Goal: Information Seeking & Learning: Check status

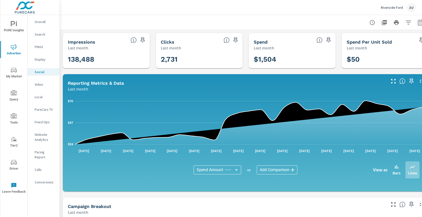
scroll to position [146, 0]
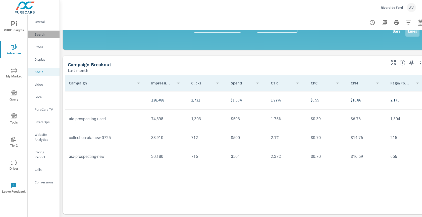
click at [39, 34] on p "Search" at bounding box center [45, 34] width 21 height 5
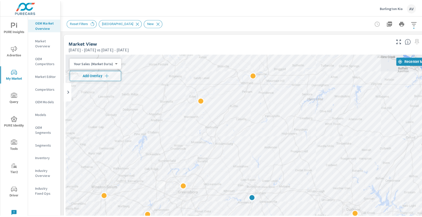
scroll to position [0, 0]
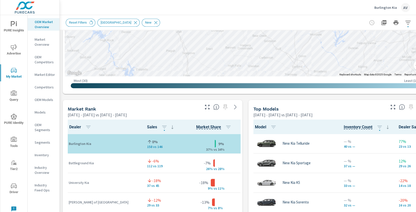
click at [61, 98] on div "Market View [DATE] - [DATE] vs [DATE] - [DATE] ← Move left → Move right ↑ Move …" at bounding box center [246, 205] width 372 height 860
click at [44, 170] on p "Industry Overview" at bounding box center [45, 170] width 21 height 10
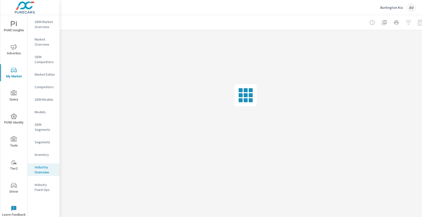
click at [14, 30] on span "PURE Insights" at bounding box center [14, 27] width 24 height 12
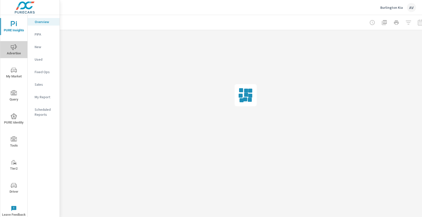
click at [9, 52] on span "Advertise" at bounding box center [14, 50] width 24 height 12
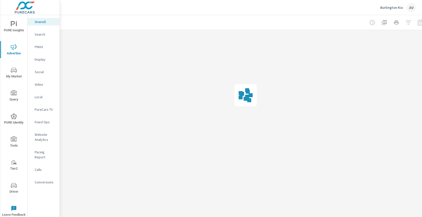
click at [39, 140] on p "Website Analytics" at bounding box center [45, 137] width 21 height 10
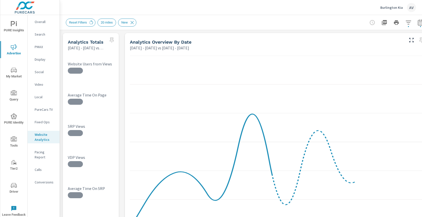
scroll to position [0, 14]
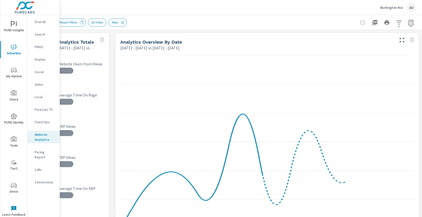
click at [410, 21] on button "button" at bounding box center [411, 23] width 10 height 10
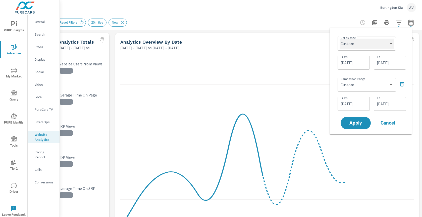
click at [356, 41] on select "Custom [DATE] Last week Last 7 days Last 14 days Last 30 days Last 45 days Last…" at bounding box center [366, 44] width 54 height 10
click at [339, 39] on select "Custom [DATE] Last week Last 7 days Last 14 days Last 30 days Last 45 days Last…" at bounding box center [366, 44] width 54 height 10
select select "Last month"
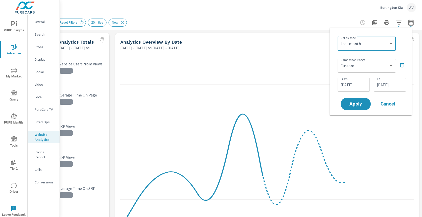
click at [400, 64] on icon "button" at bounding box center [402, 65] width 6 height 6
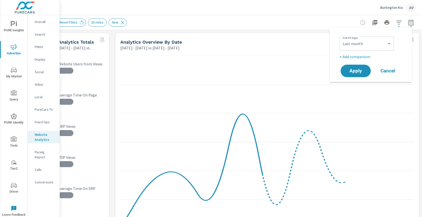
click at [354, 56] on p "+ Add comparison" at bounding box center [371, 57] width 64 height 6
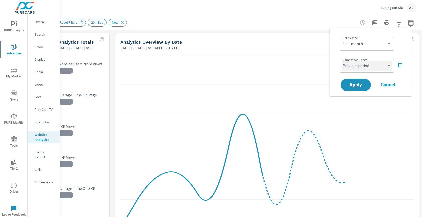
click at [359, 68] on select "Custom Previous period Previous month Previous year" at bounding box center [366, 66] width 50 height 10
click at [341, 61] on select "Custom Previous period Previous month Previous year" at bounding box center [366, 66] width 50 height 10
click at [358, 71] on select "Custom Previous period Previous month Previous year" at bounding box center [366, 66] width 50 height 10
click at [341, 61] on select "Custom Previous period Previous month Previous year" at bounding box center [366, 66] width 50 height 10
select select "Previous period"
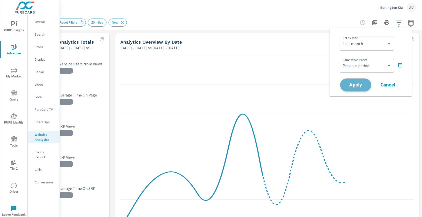
click at [358, 82] on button "Apply" at bounding box center [355, 85] width 31 height 13
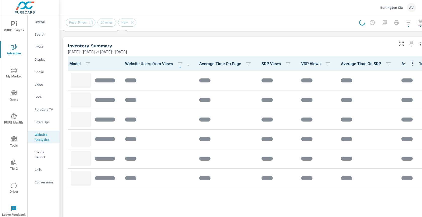
scroll to position [211, 0]
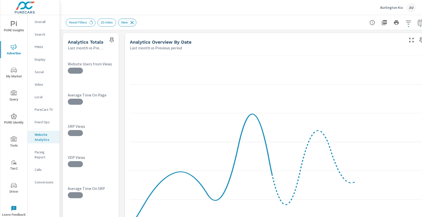
click at [133, 22] on icon at bounding box center [132, 22] width 3 height 3
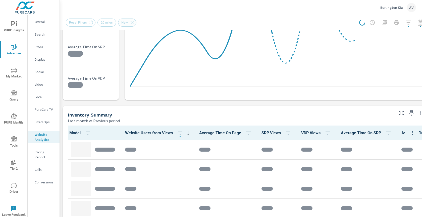
scroll to position [142, 0]
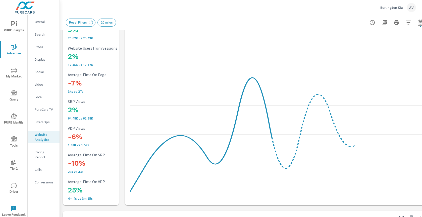
scroll to position [42, 0]
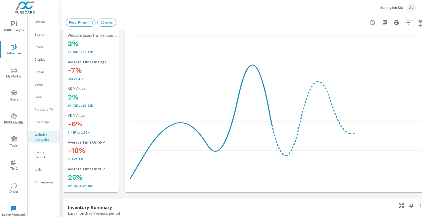
scroll to position [49, 14]
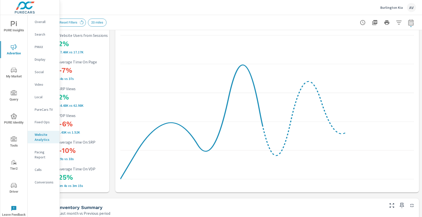
click at [401, 21] on div at bounding box center [387, 23] width 58 height 10
click at [408, 22] on icon "button" at bounding box center [411, 23] width 6 height 6
select select "Last month"
select select "Previous period"
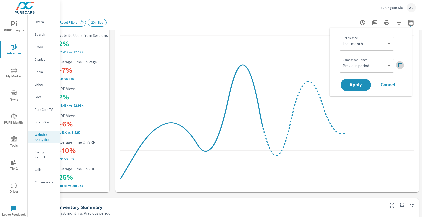
click at [397, 65] on icon "button" at bounding box center [400, 65] width 6 height 6
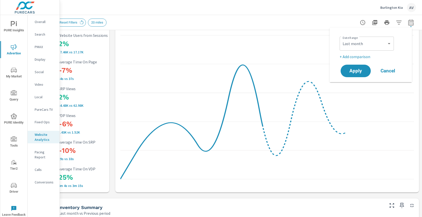
click at [365, 54] on p "+ Add comparison" at bounding box center [371, 57] width 64 height 6
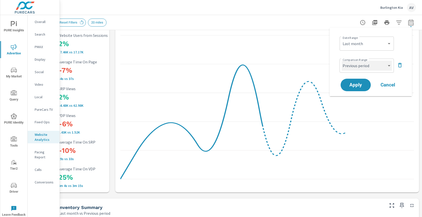
click at [360, 65] on select "Custom Previous period Previous month Previous year" at bounding box center [366, 66] width 50 height 10
click at [341, 61] on select "Custom Previous period Previous month Previous year" at bounding box center [366, 66] width 50 height 10
select select "Previous month"
click at [357, 84] on span "Apply" at bounding box center [355, 85] width 21 height 5
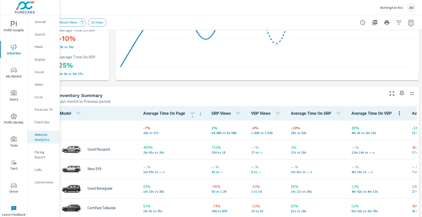
scroll to position [161, 0]
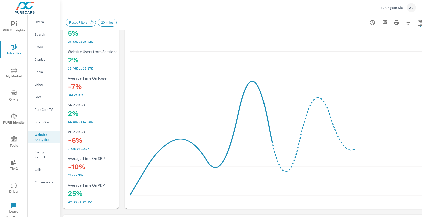
scroll to position [34, 0]
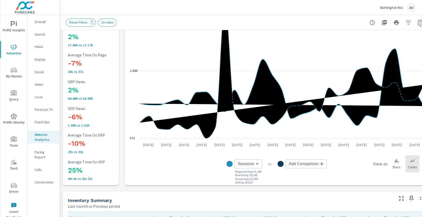
scroll to position [48, 0]
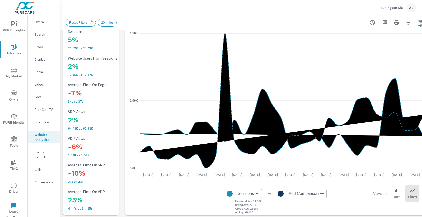
scroll to position [17, 0]
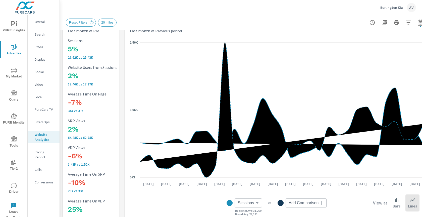
click at [40, 36] on p "Search" at bounding box center [45, 34] width 21 height 5
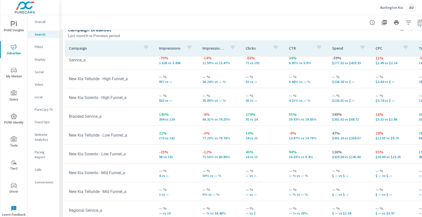
scroll to position [66, 0]
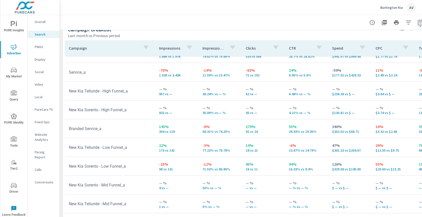
scroll to position [49, 0]
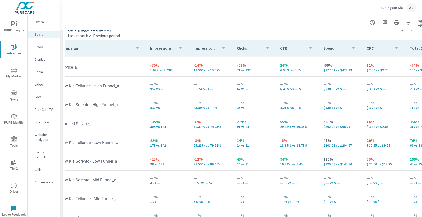
scroll to position [54, 0]
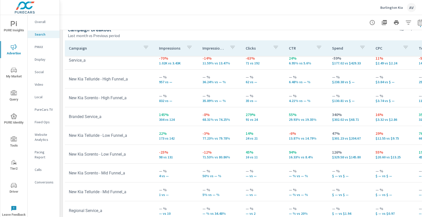
scroll to position [56, 0]
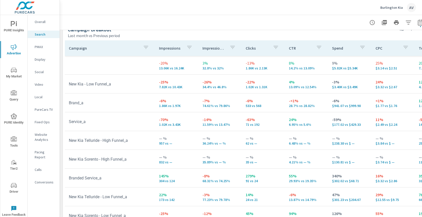
scroll to position [496, 14]
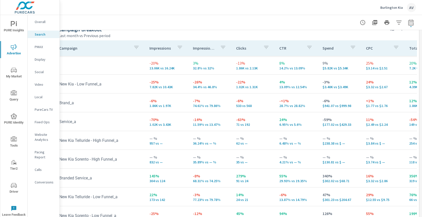
click at [408, 22] on icon "button" at bounding box center [411, 23] width 6 height 6
select select "Last month"
select select "Previous period"
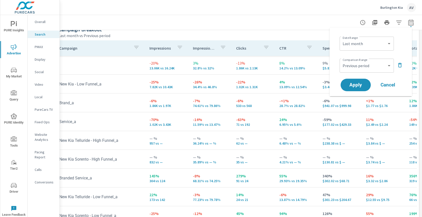
click at [209, 39] on div "Campaign Impressions Impression Share Clicks CTR Spend CPC Total Conversions Le…" at bounding box center [236, 133] width 366 height 191
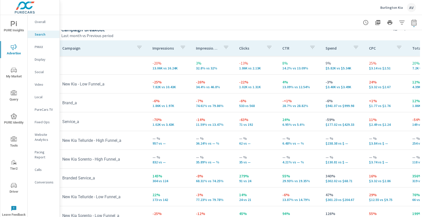
scroll to position [496, 8]
click at [414, 22] on icon "button" at bounding box center [413, 23] width 6 height 6
select select "Last month"
select select "Previous period"
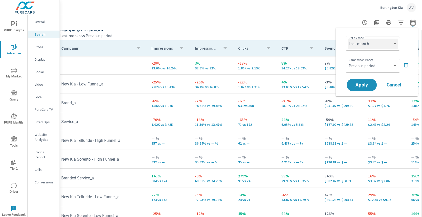
click at [374, 46] on select "Custom [DATE] Last week Last 7 days Last 14 days Last 30 days Last 45 days Last…" at bounding box center [372, 44] width 50 height 10
click at [347, 39] on select "Custom [DATE] Last week Last 7 days Last 14 days Last 30 days Last 45 days Last…" at bounding box center [372, 44] width 50 height 10
select select "Last 14 days"
click at [369, 87] on span "Apply" at bounding box center [361, 85] width 21 height 5
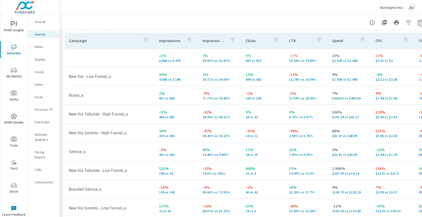
scroll to position [505, 0]
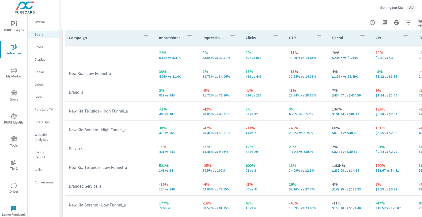
scroll to position [515, 0]
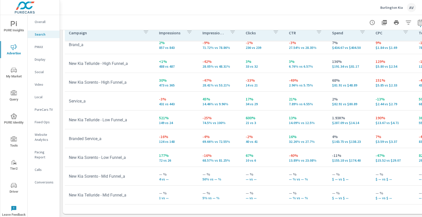
scroll to position [46, 0]
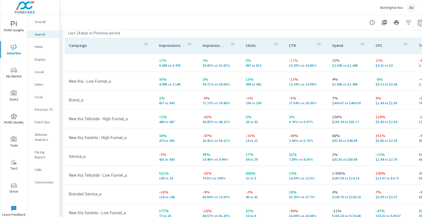
scroll to position [495, 0]
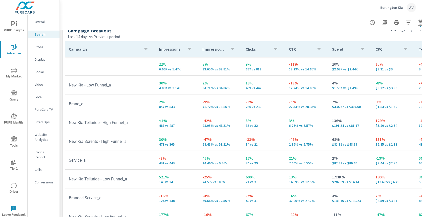
click at [296, 145] on p "2.96% vs 5.75%" at bounding box center [306, 145] width 35 height 4
click at [244, 29] on div at bounding box center [246, 22] width 360 height 15
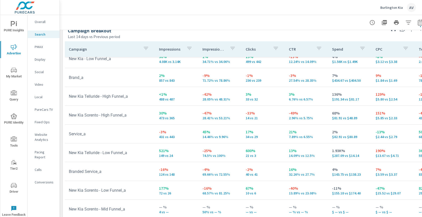
scroll to position [47, 0]
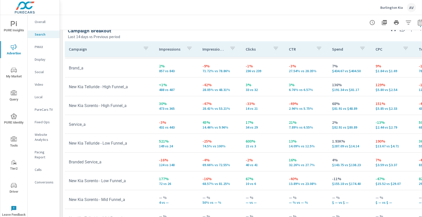
scroll to position [25, 0]
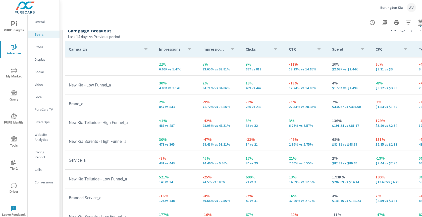
click at [142, 22] on div at bounding box center [246, 22] width 360 height 15
click at [12, 186] on icon "nav menu" at bounding box center [14, 186] width 6 height 6
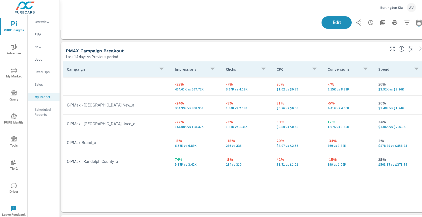
scroll to position [453, 0]
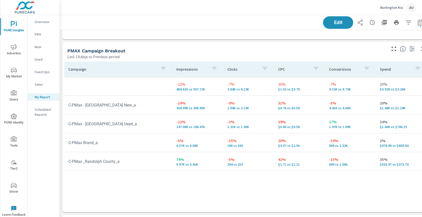
click at [205, 143] on p "-5%" at bounding box center [197, 141] width 43 height 6
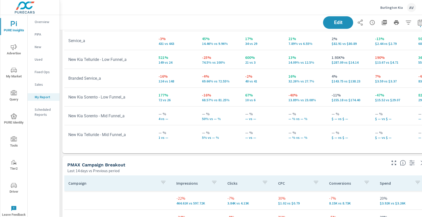
scroll to position [330, 0]
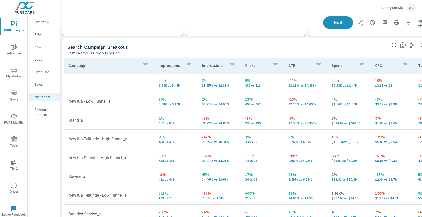
scroll to position [225, 0]
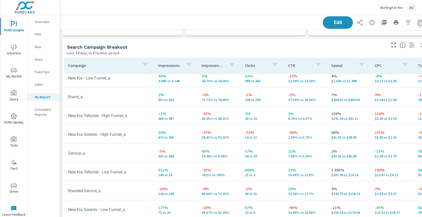
scroll to position [12, 0]
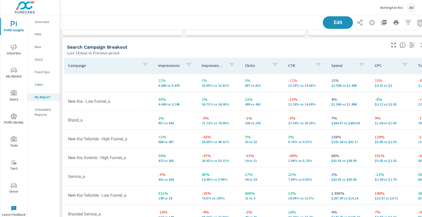
click at [219, 106] on p "34.71% vs 34.06%" at bounding box center [219, 104] width 35 height 4
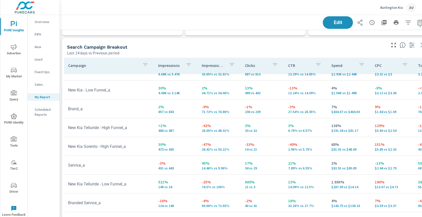
scroll to position [12, 0]
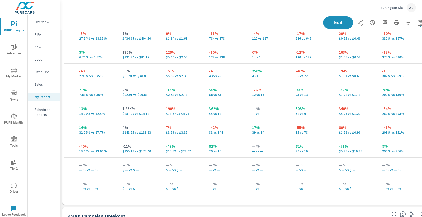
scroll to position [27, 0]
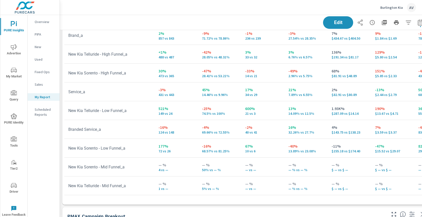
click at [255, 22] on div "Edit" at bounding box center [246, 22] width 360 height 15
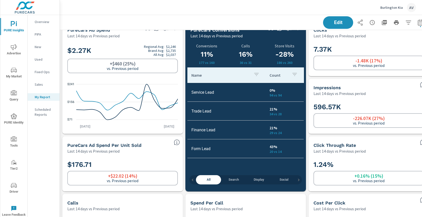
scroll to position [10, 0]
